Goal: Transaction & Acquisition: Purchase product/service

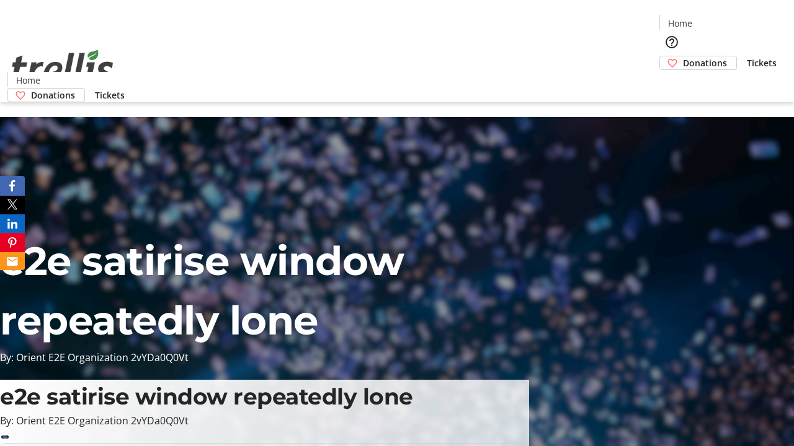
click at [683, 56] on span "Donations" at bounding box center [705, 62] width 44 height 13
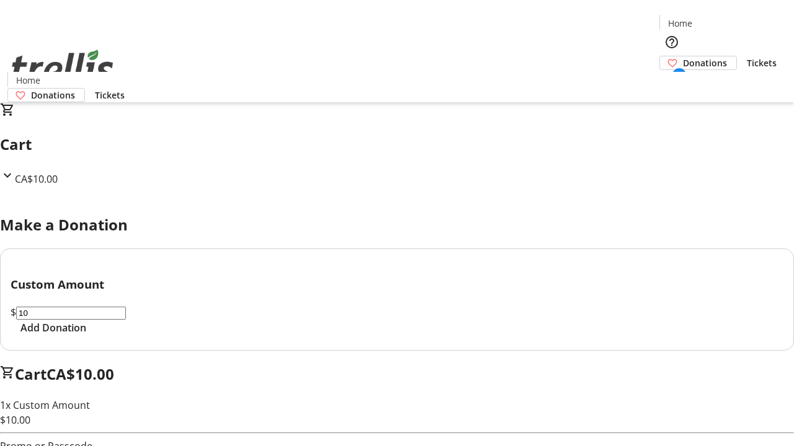
select select "CA"
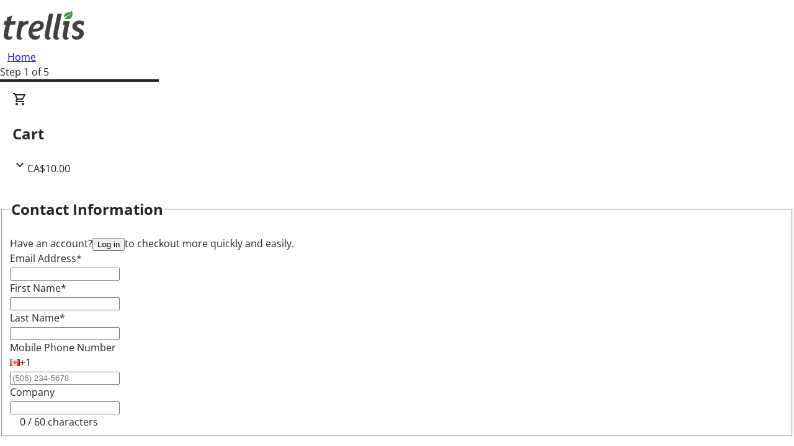
click at [125, 238] on button "Log in" at bounding box center [108, 244] width 32 height 13
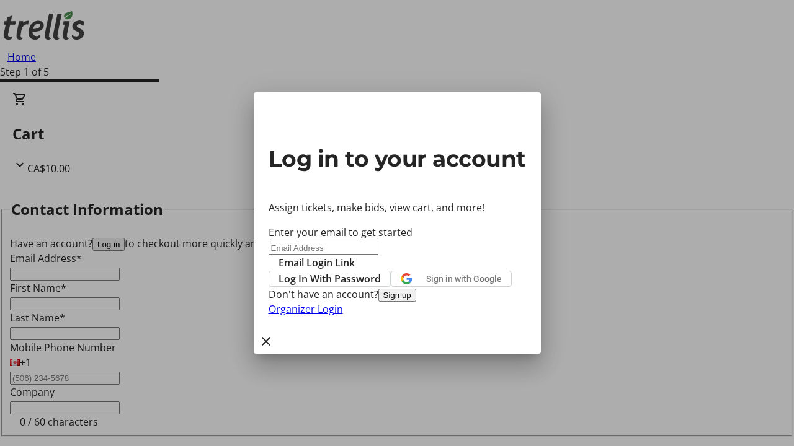
click at [416, 302] on button "Sign up" at bounding box center [397, 295] width 38 height 13
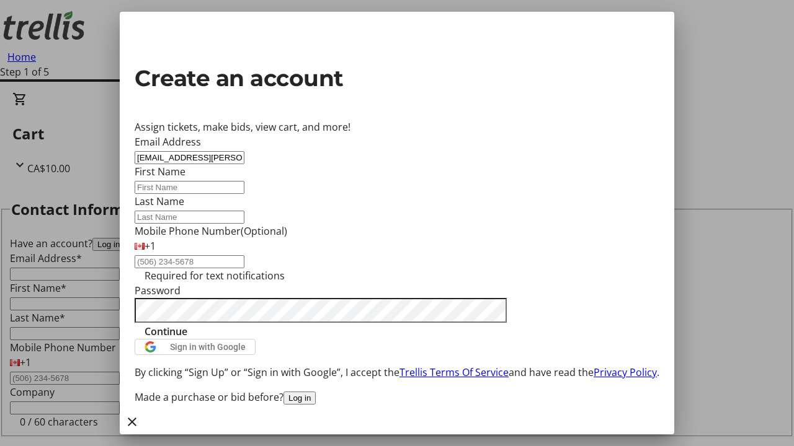
type input "[EMAIL_ADDRESS][PERSON_NAME][DOMAIN_NAME]"
type input "Katelynn"
type input "[PERSON_NAME]"
click at [187, 339] on span "Continue" at bounding box center [165, 331] width 43 height 15
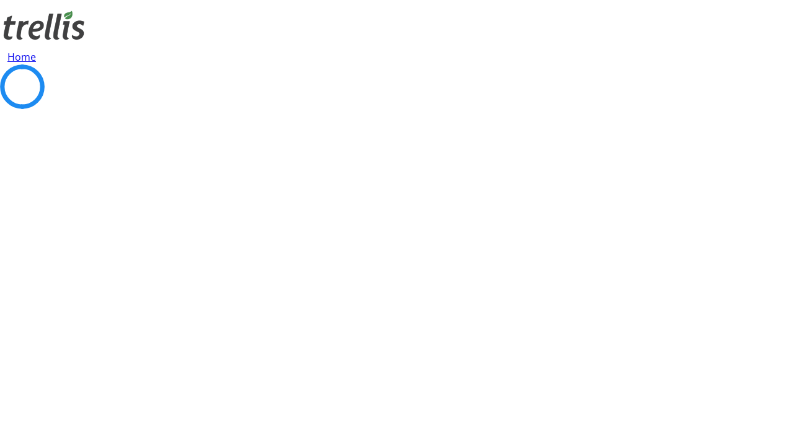
select select "CA"
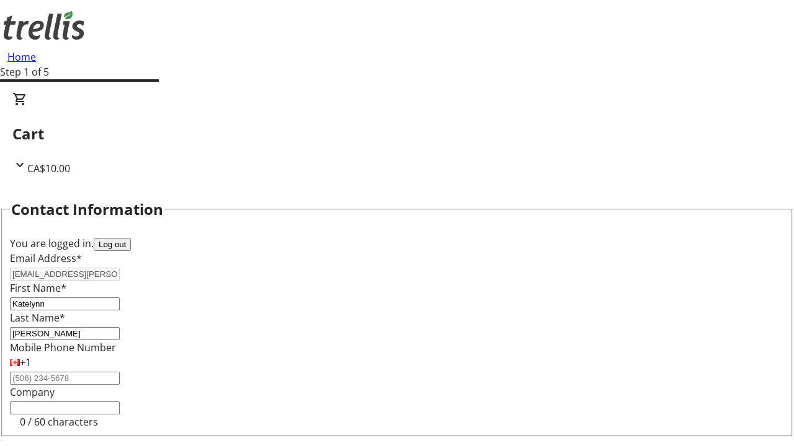
select select "BC"
type input "Kelowna"
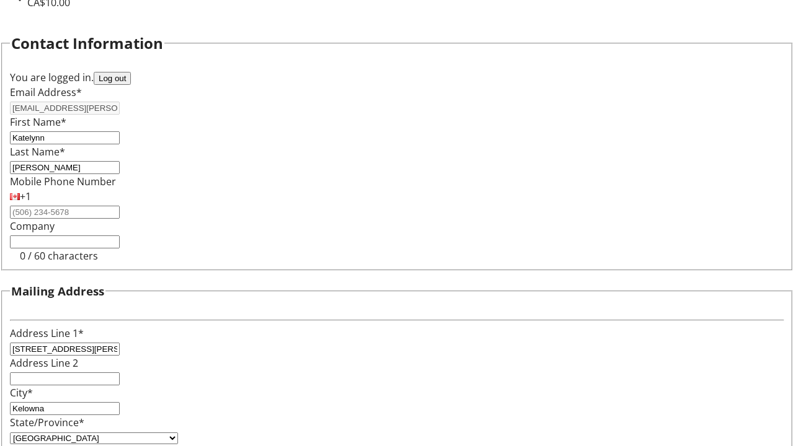
type input "V1Y 0C2"
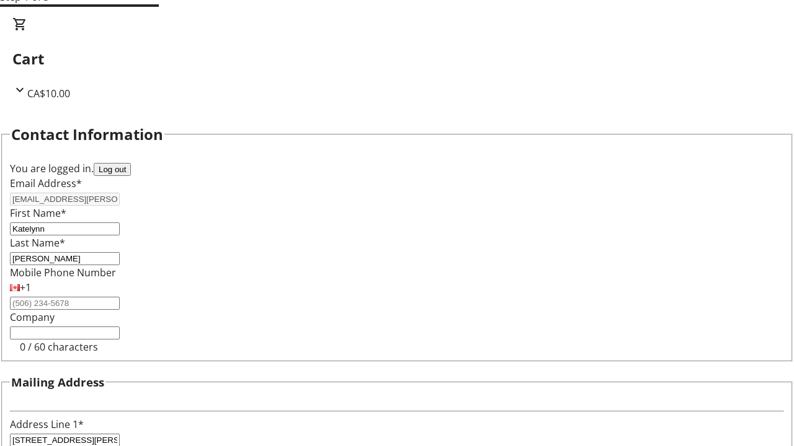
select select "BC"
select select "CA"
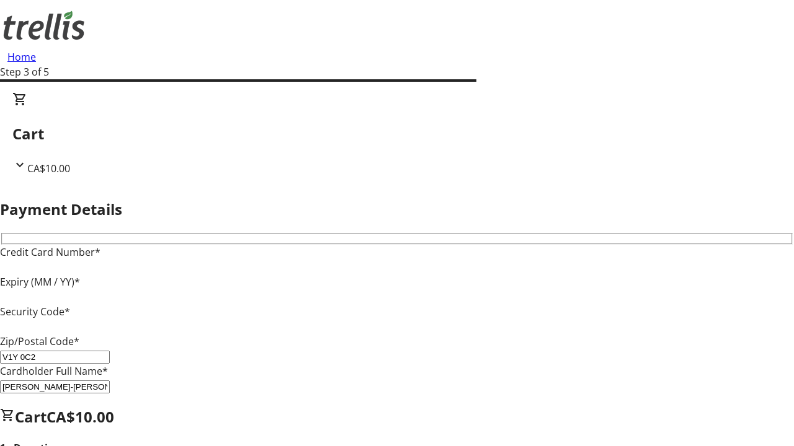
type input "V1Y 0C2"
